Goal: Information Seeking & Learning: Learn about a topic

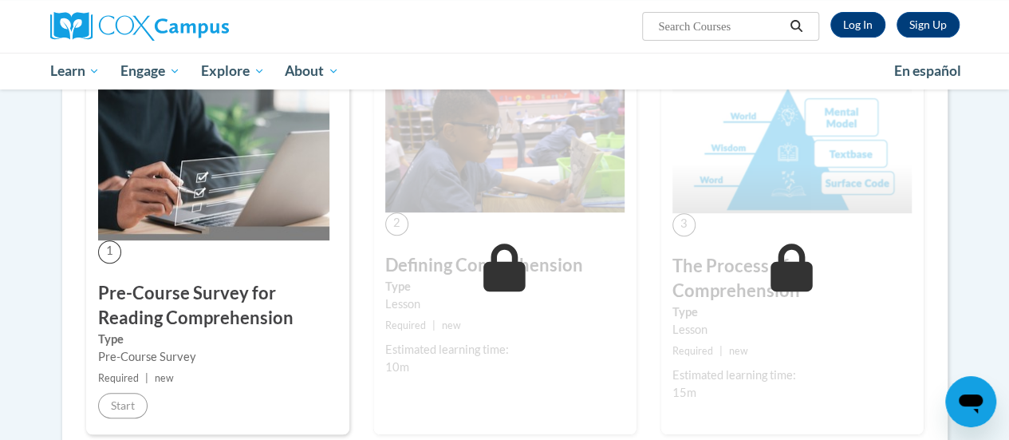
scroll to position [294, 0]
click at [186, 337] on label "Type" at bounding box center [217, 339] width 239 height 18
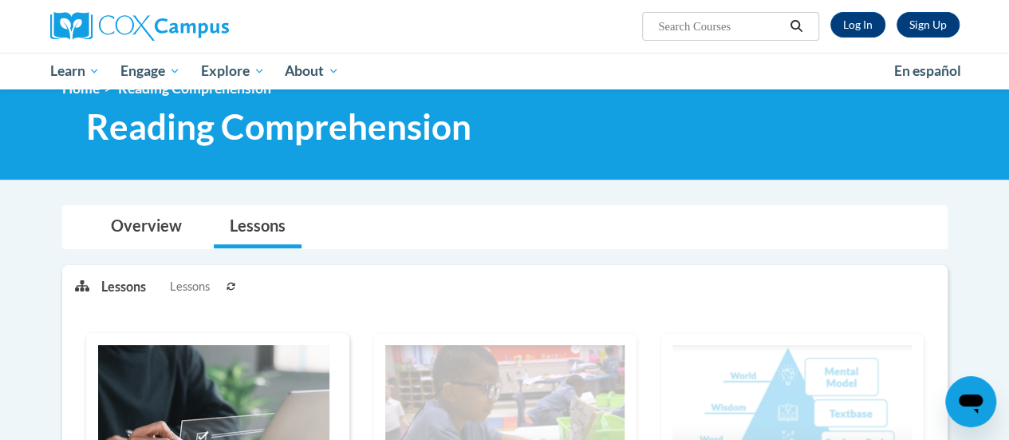
scroll to position [0, 0]
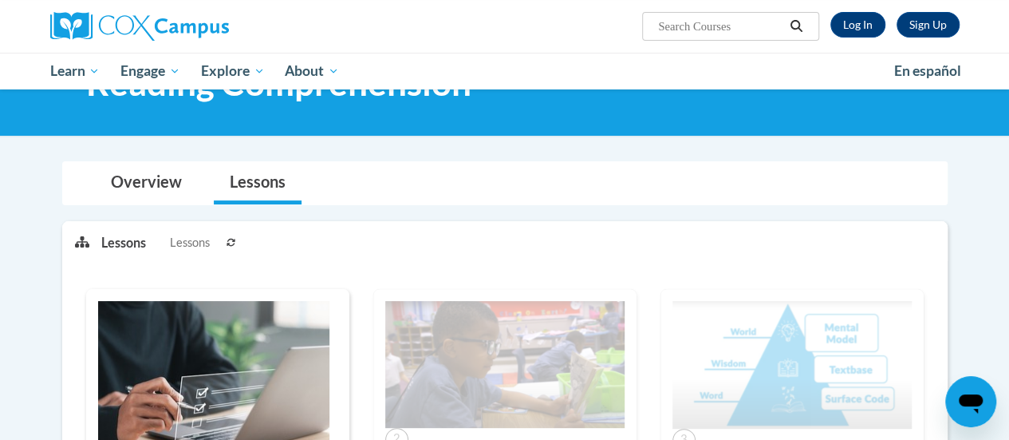
click at [153, 370] on img at bounding box center [213, 378] width 231 height 155
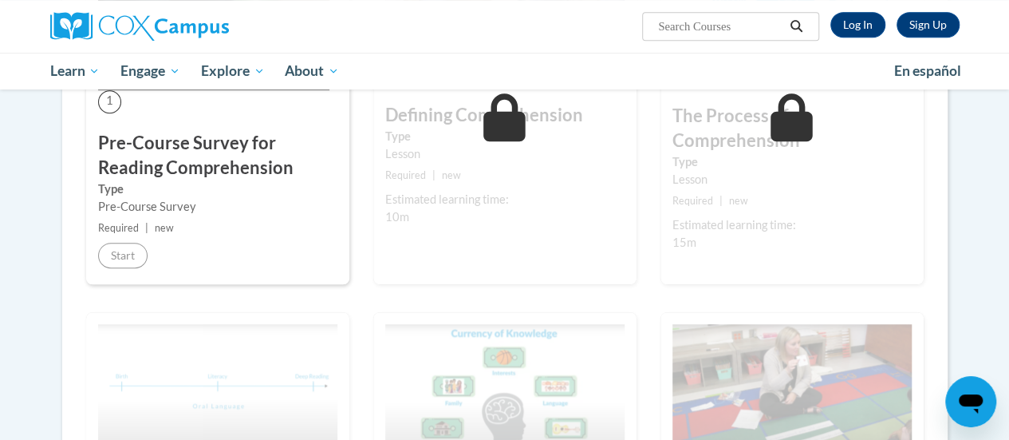
scroll to position [413, 0]
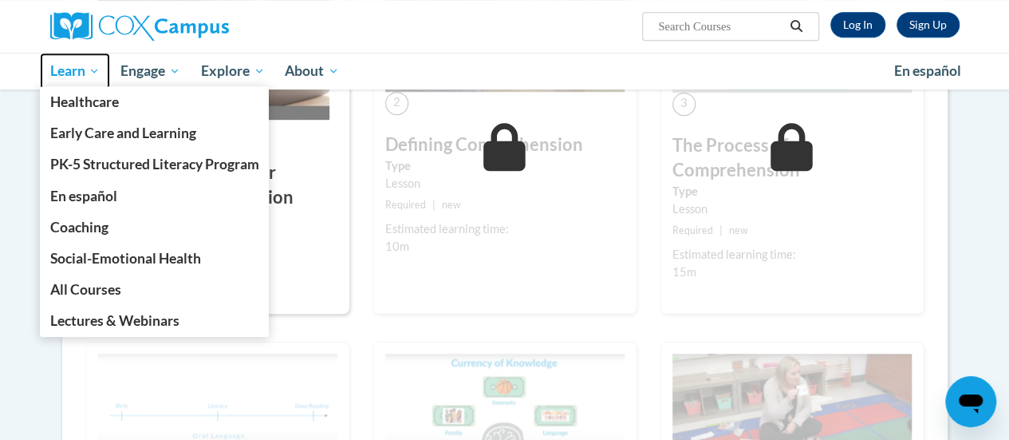
click at [62, 77] on span "Learn" at bounding box center [74, 70] width 50 height 19
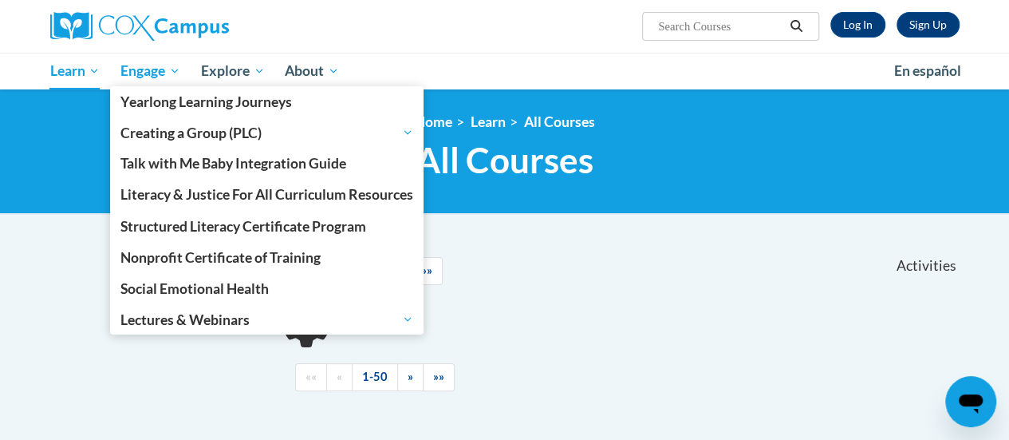
click at [150, 77] on span "Engage" at bounding box center [150, 70] width 60 height 19
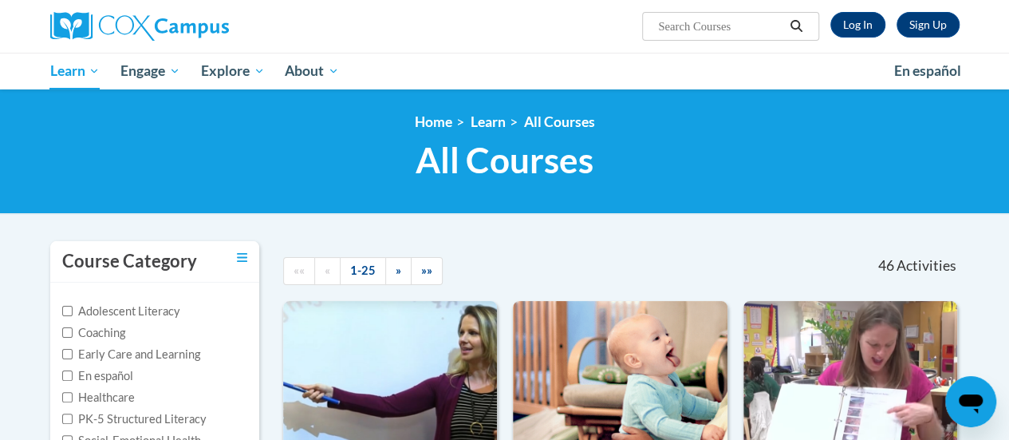
click at [64, 153] on h1 "All Courses All Courses" at bounding box center [505, 160] width 910 height 42
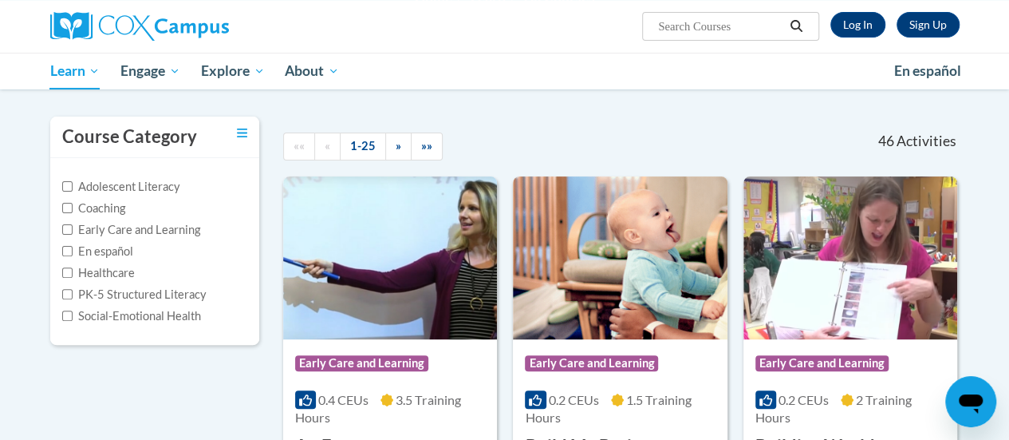
scroll to position [124, 0]
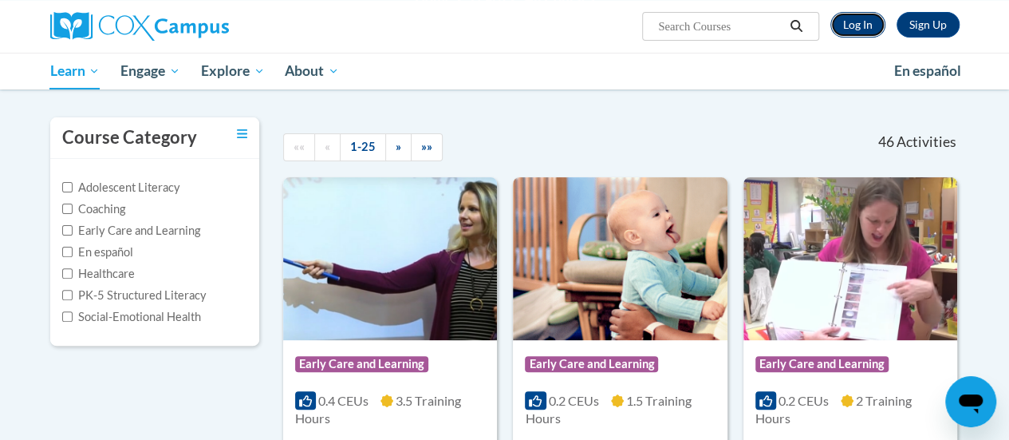
click at [857, 24] on link "Log In" at bounding box center [858, 25] width 55 height 26
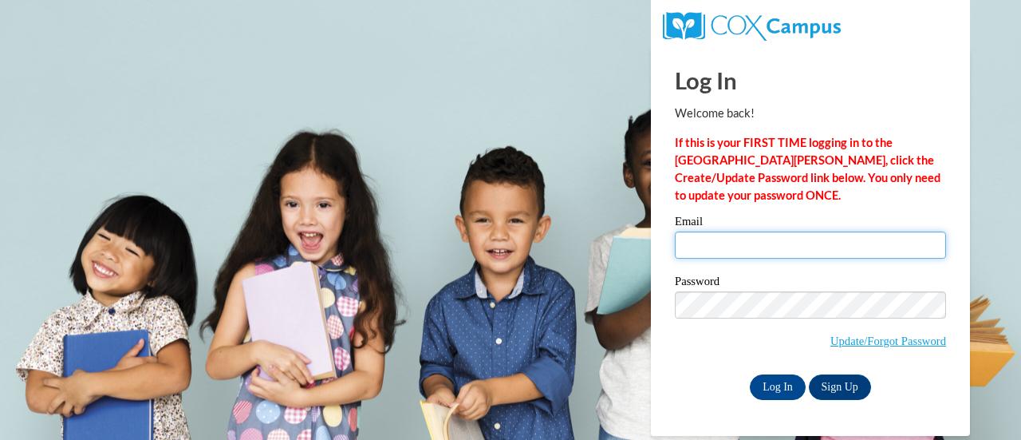
click at [728, 244] on input "Email" at bounding box center [810, 244] width 271 height 27
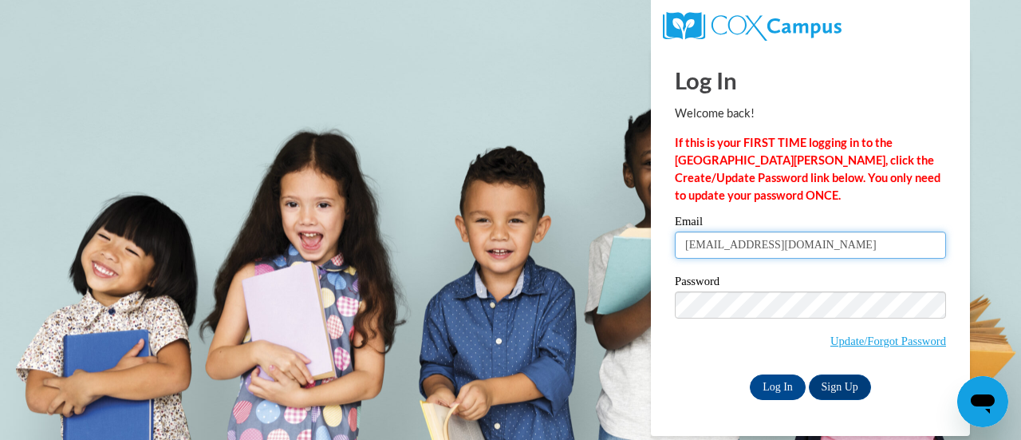
type input "gorskis@w-csd.org"
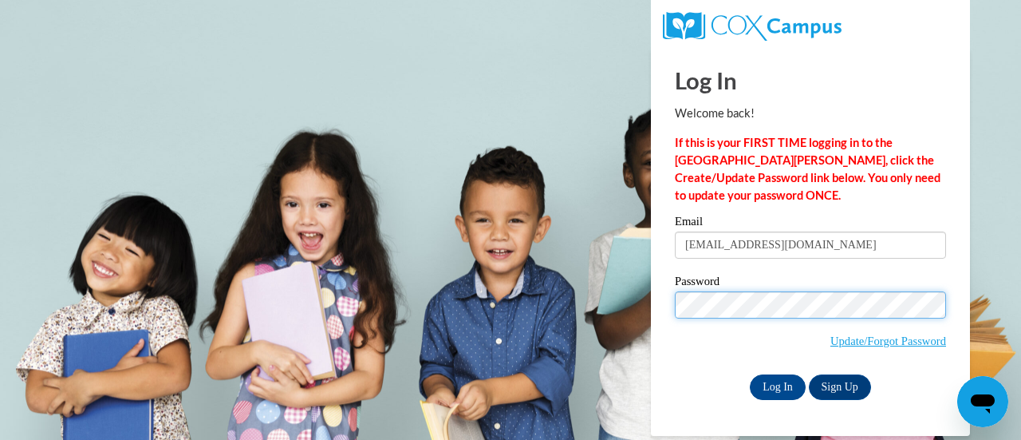
click at [750, 374] on input "Log In" at bounding box center [778, 387] width 56 height 26
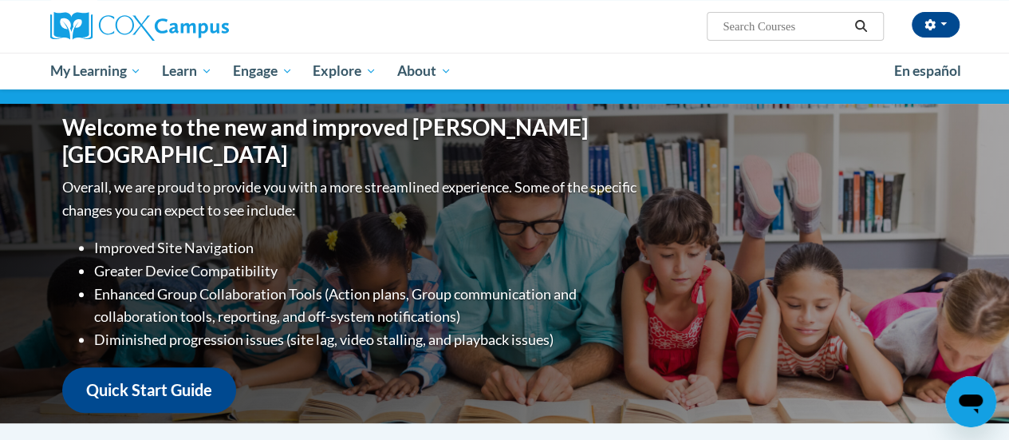
scroll to position [166, 0]
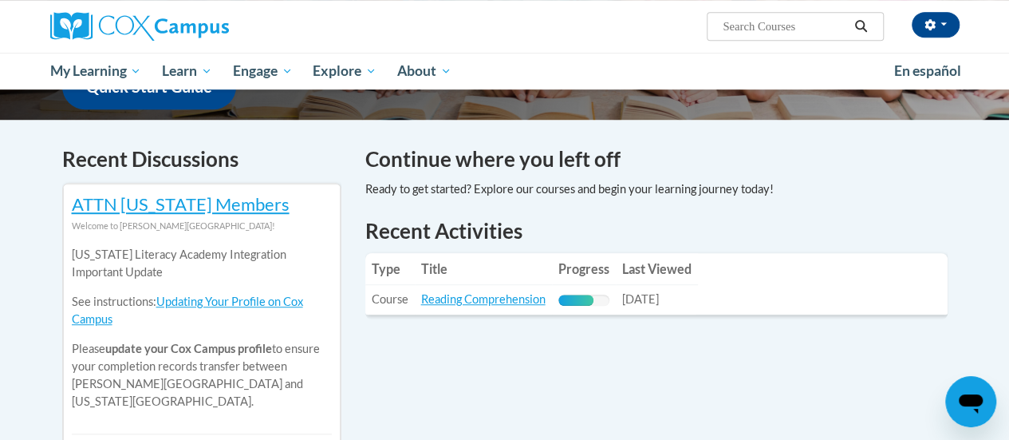
scroll to position [440, 0]
click at [472, 301] on link "Reading Comprehension" at bounding box center [483, 299] width 124 height 14
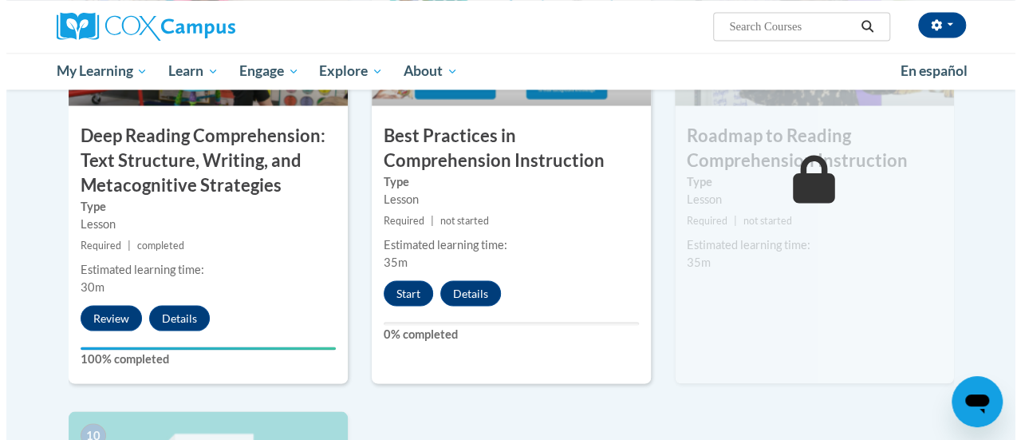
scroll to position [1376, 0]
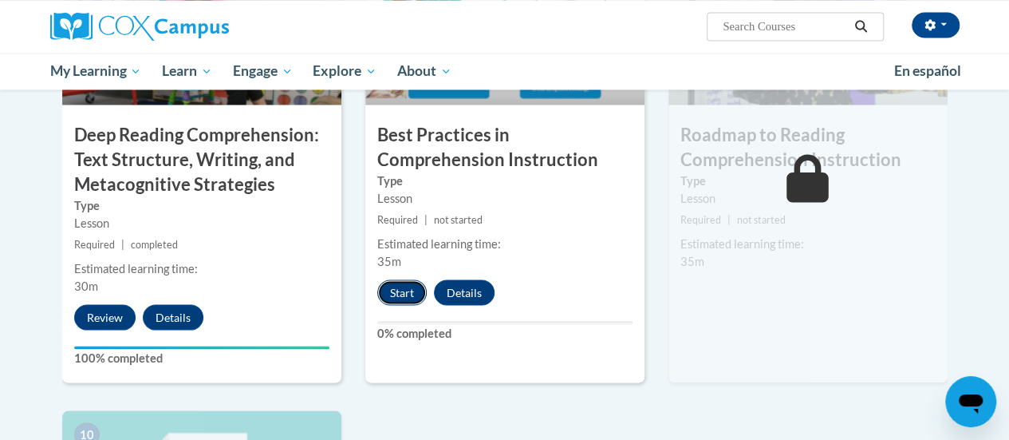
click at [404, 279] on button "Start" at bounding box center [401, 292] width 49 height 26
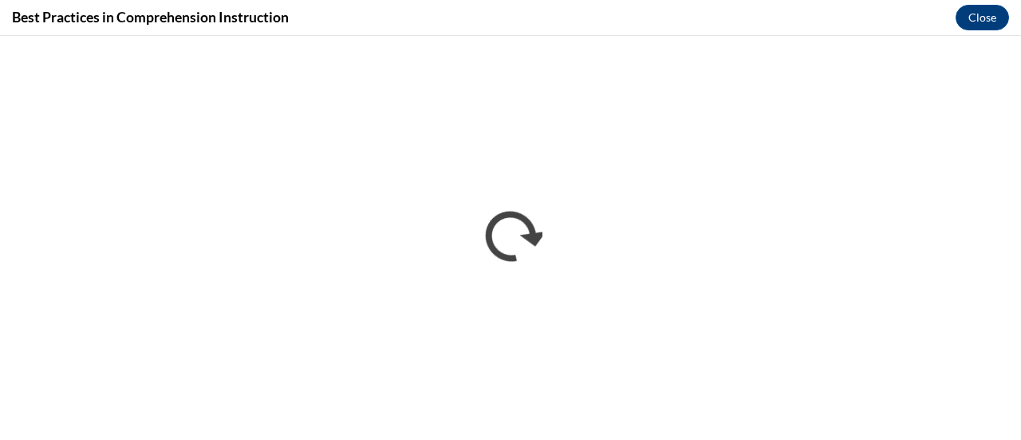
scroll to position [0, 0]
